Goal: Obtain resource: Obtain resource

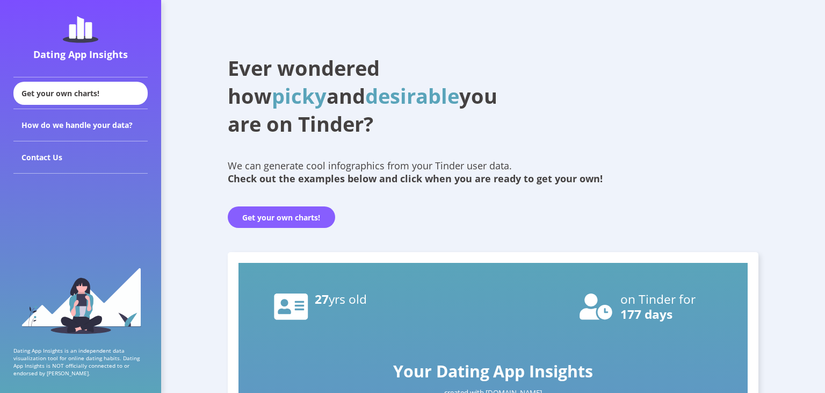
click at [289, 215] on button "Get your own charts!" at bounding box center [281, 216] width 107 height 21
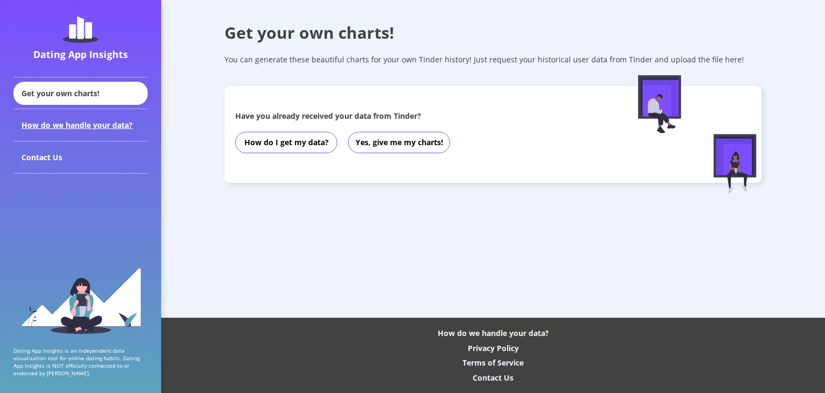
click at [94, 118] on div "How do we handle your data?" at bounding box center [80, 125] width 134 height 32
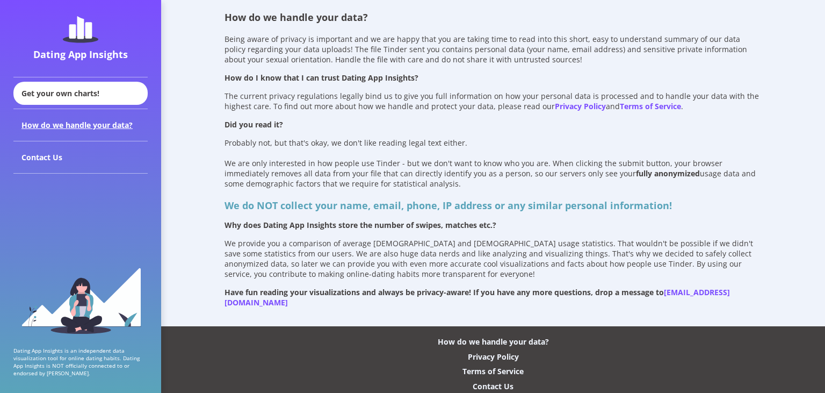
click at [84, 128] on div "How do we handle your data?" at bounding box center [80, 125] width 134 height 32
click at [94, 93] on div "Get your own charts!" at bounding box center [80, 93] width 134 height 23
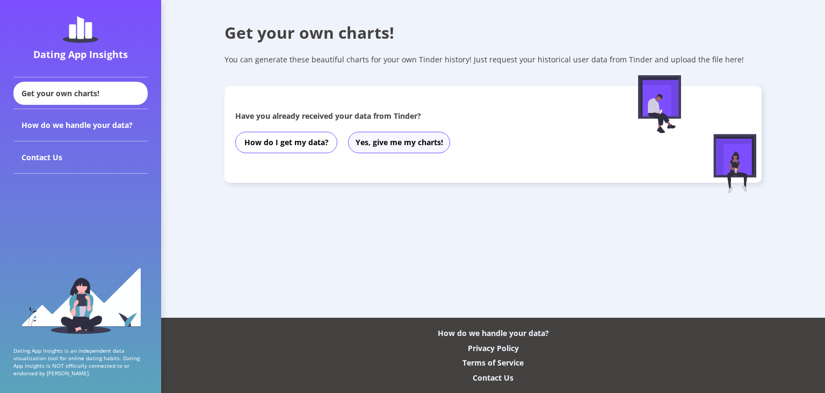
click at [387, 142] on button "Yes, give me my charts!" at bounding box center [399, 142] width 102 height 21
